Goal: Find specific page/section: Find specific page/section

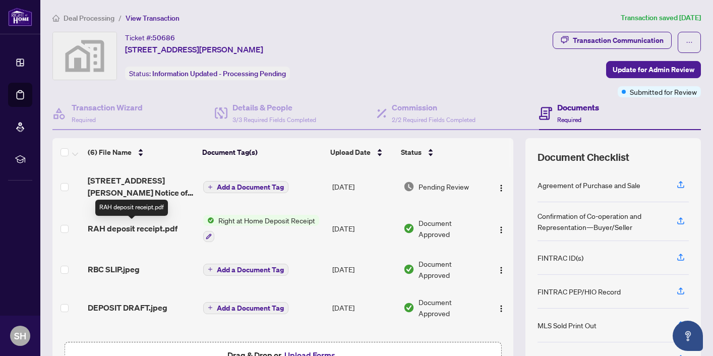
click at [163, 226] on span "RAH deposit receipt.pdf" at bounding box center [133, 228] width 90 height 12
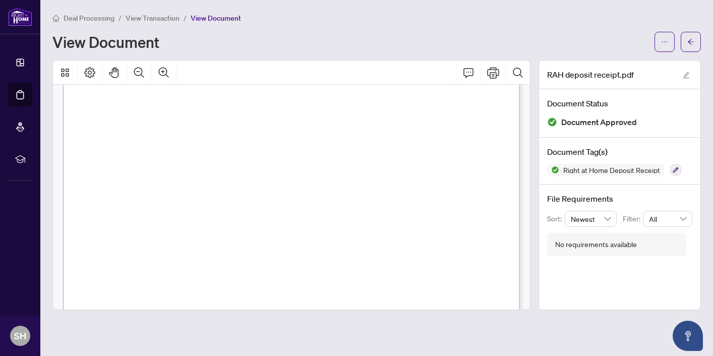
scroll to position [143, 0]
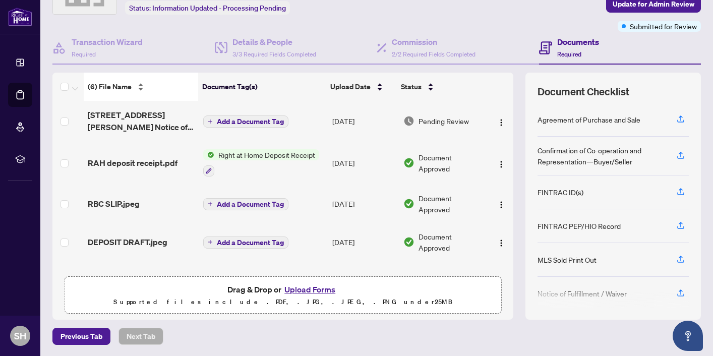
scroll to position [66, 0]
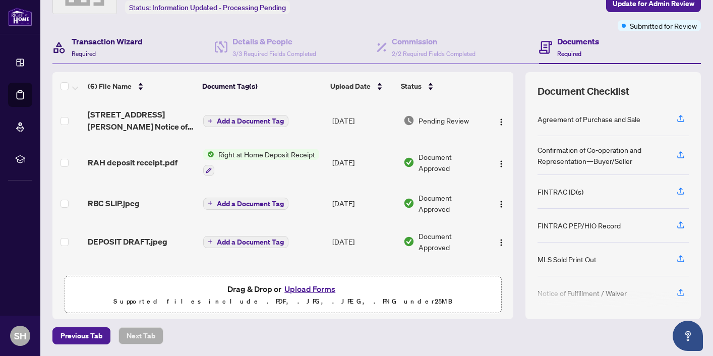
click at [132, 39] on h4 "Transaction Wizard" at bounding box center [107, 41] width 71 height 12
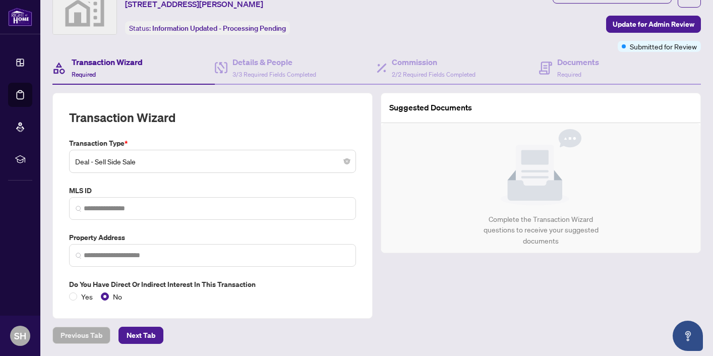
type input "**********"
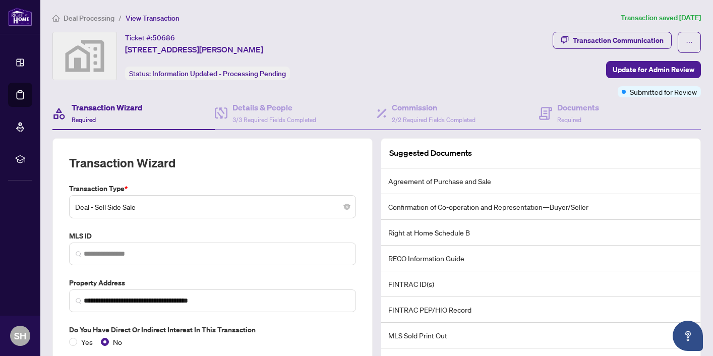
click at [94, 15] on span "Deal Processing" at bounding box center [89, 18] width 51 height 9
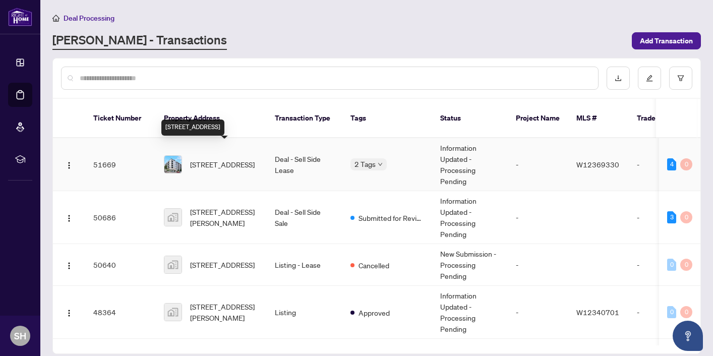
click at [199, 159] on span "[STREET_ADDRESS]" at bounding box center [222, 164] width 65 height 11
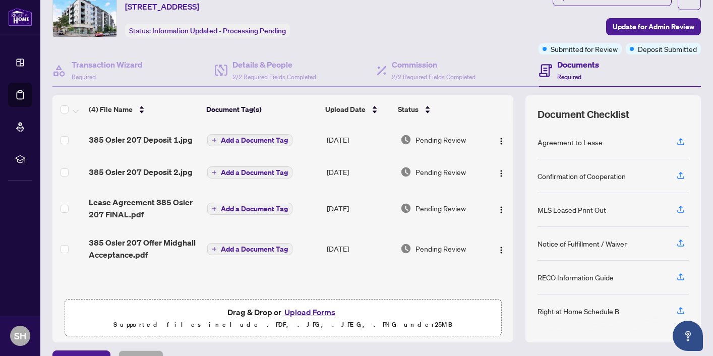
scroll to position [66, 0]
